Goal: Find specific fact: Find specific fact

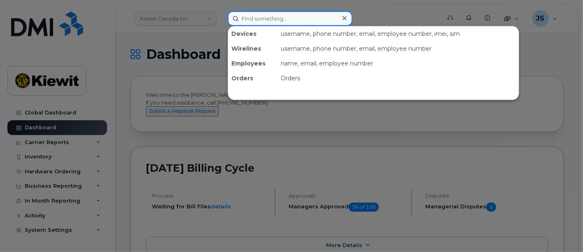
click at [269, 19] on input at bounding box center [290, 18] width 125 height 15
paste input "174581"
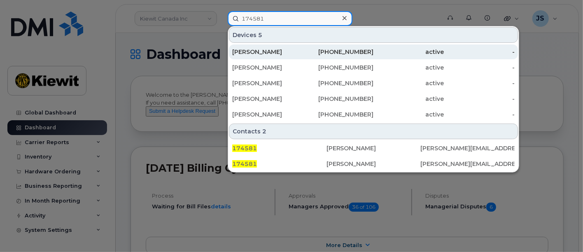
type input "174581"
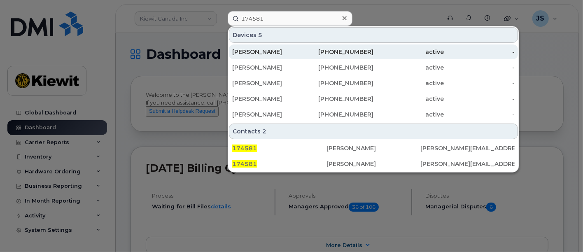
click at [315, 52] on div "303-917-4986" at bounding box center [338, 52] width 71 height 8
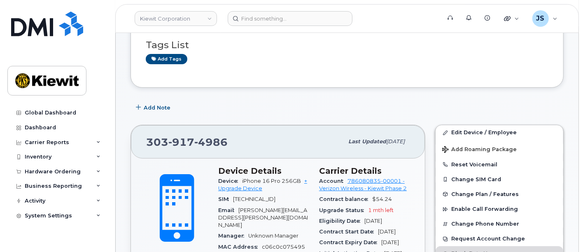
scroll to position [46, 0]
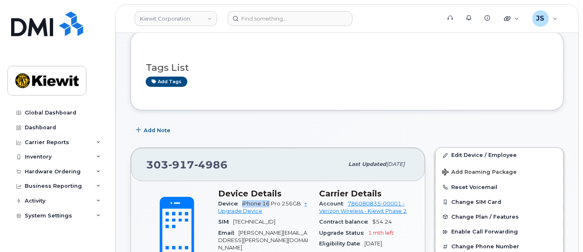
drag, startPoint x: 270, startPoint y: 204, endPoint x: 242, endPoint y: 203, distance: 27.6
click at [242, 203] on div "Device iPhone 16 Pro 256GB + Upgrade Device" at bounding box center [263, 207] width 91 height 19
copy span "iPhone 16"
drag, startPoint x: 226, startPoint y: 168, endPoint x: 137, endPoint y: 166, distance: 89.3
click at [137, 166] on div "[PHONE_NUMBER] Last updated [DATE]" at bounding box center [278, 164] width 294 height 33
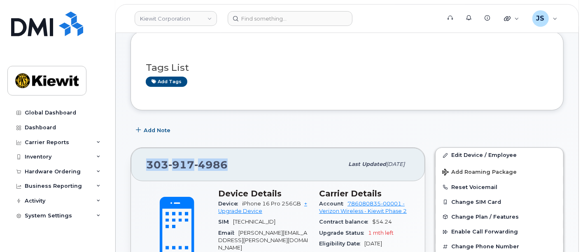
copy span "[PHONE_NUMBER]"
